Goal: Transaction & Acquisition: Download file/media

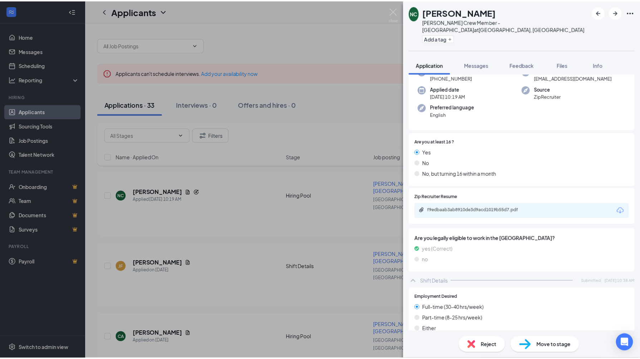
scroll to position [60, 0]
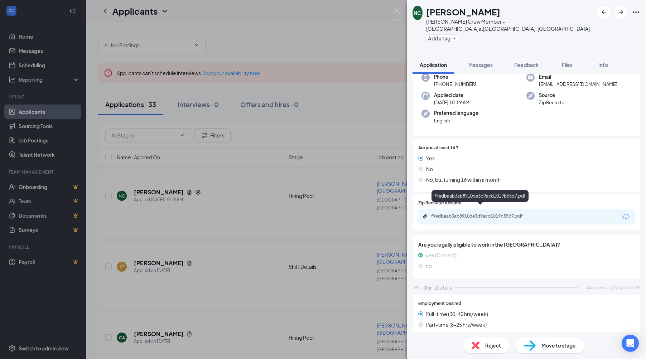
click at [472, 213] on div "f9edbaab3ab8910de3d9acd1019b55d7.pdf" at bounding box center [481, 216] width 100 height 6
click at [396, 12] on img at bounding box center [396, 14] width 9 height 14
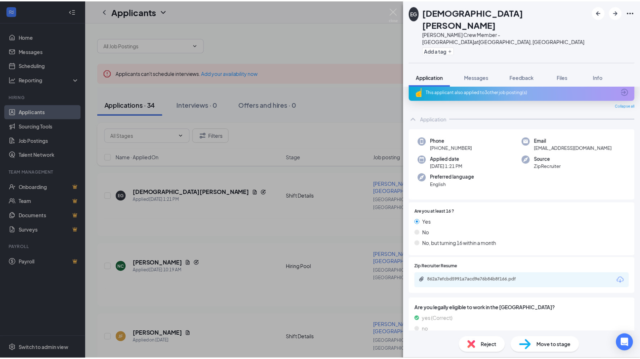
scroll to position [16, 0]
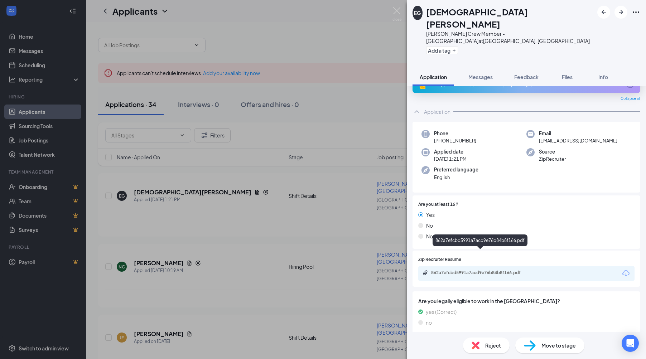
click at [486, 270] on div "862a7efcbd5991a7acd9e76b84b8f166.pdf" at bounding box center [481, 273] width 100 height 6
click at [397, 10] on img at bounding box center [396, 14] width 9 height 14
